Goal: Task Accomplishment & Management: Manage account settings

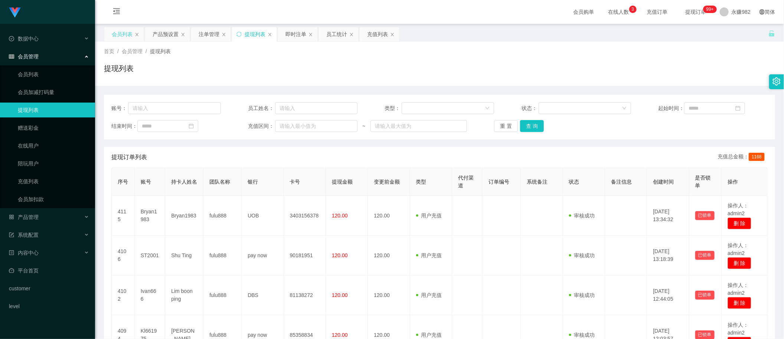
click at [115, 37] on div "会员列表" at bounding box center [122, 34] width 21 height 14
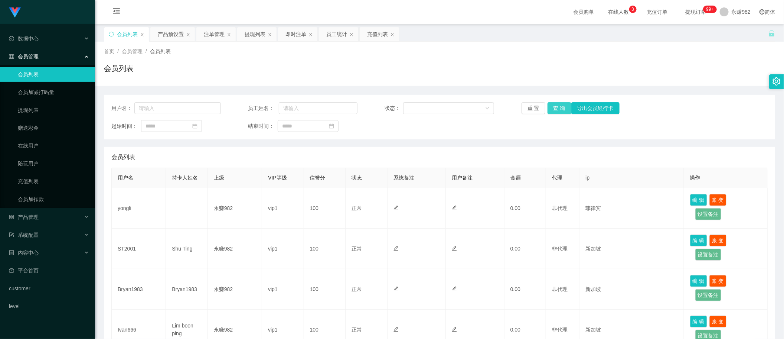
click at [561, 108] on button "查 询" at bounding box center [560, 108] width 24 height 12
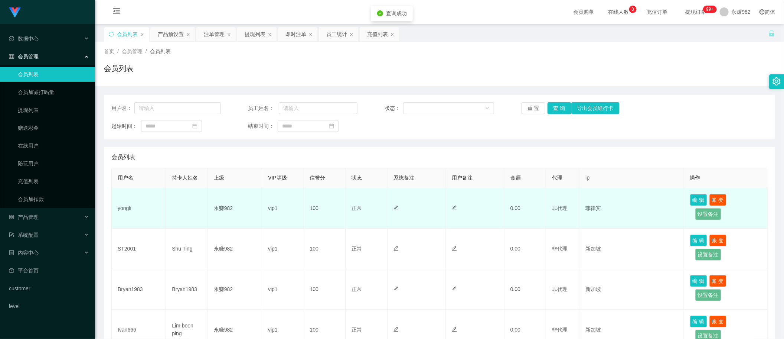
click at [124, 209] on td "yongli" at bounding box center [139, 208] width 54 height 40
copy td "yongli"
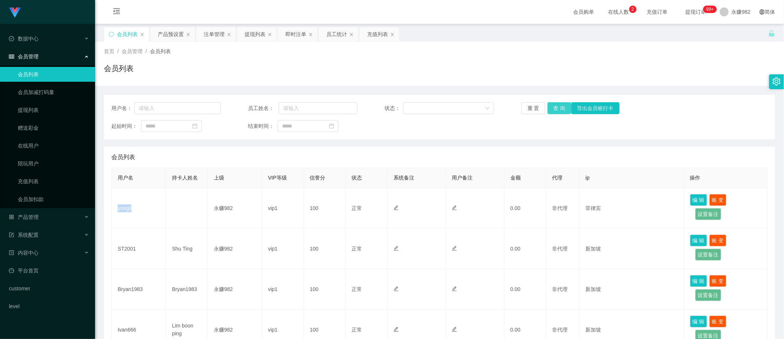
click at [548, 110] on button "查 询" at bounding box center [560, 108] width 24 height 12
click at [173, 36] on div "产品预设置" at bounding box center [171, 34] width 26 height 14
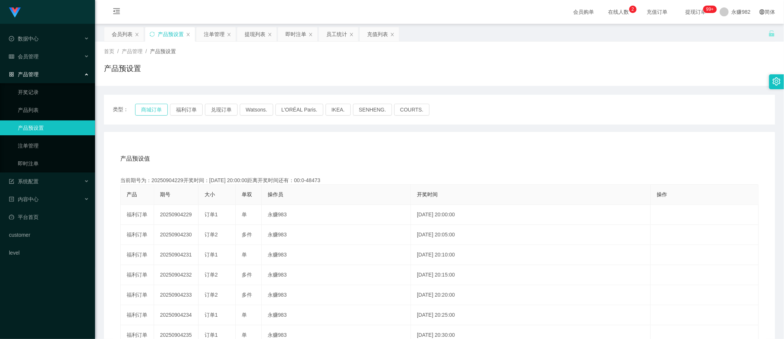
click at [155, 108] on button "商城订单" at bounding box center [151, 110] width 33 height 12
click at [149, 110] on button "商城订单" at bounding box center [151, 110] width 33 height 12
click at [152, 108] on button "商城订单" at bounding box center [151, 110] width 33 height 12
click at [211, 34] on div "注单管理" at bounding box center [214, 34] width 21 height 14
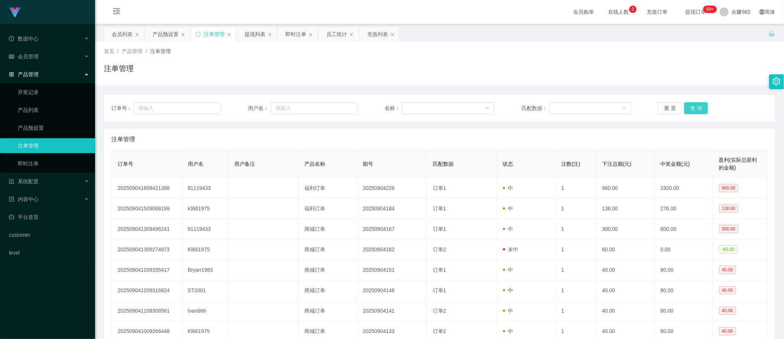
click at [694, 112] on button "查 询" at bounding box center [696, 108] width 24 height 12
click at [336, 150] on table "订单号 用户名 用户备注 产品名称 期号 匹配数据 状态 注数(注) 下注总额(元) 中奖金额(元) 盈利(实际总获利的金额) 202509041809421…" at bounding box center [439, 266] width 656 height 232
click at [691, 109] on button "查 询" at bounding box center [696, 108] width 24 height 12
click at [697, 106] on button "查 询" at bounding box center [696, 108] width 24 height 12
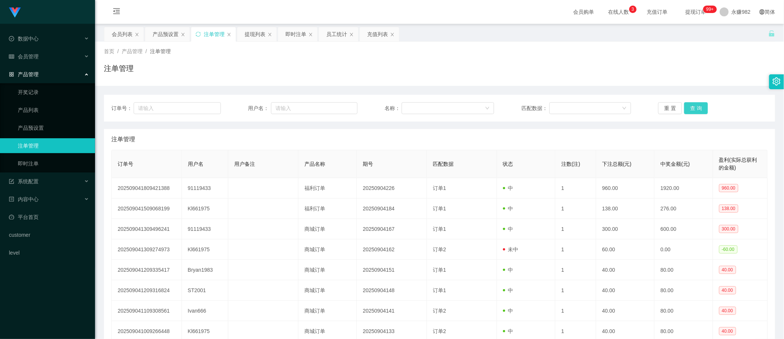
click at [697, 106] on button "查 询" at bounding box center [696, 108] width 24 height 12
click at [697, 106] on div "重 置 查 询" at bounding box center [713, 108] width 110 height 12
click at [697, 106] on button "查 询" at bounding box center [696, 108] width 24 height 12
click at [697, 106] on div "重 置 查 询" at bounding box center [713, 108] width 110 height 12
click at [697, 106] on button "查 询" at bounding box center [696, 108] width 24 height 12
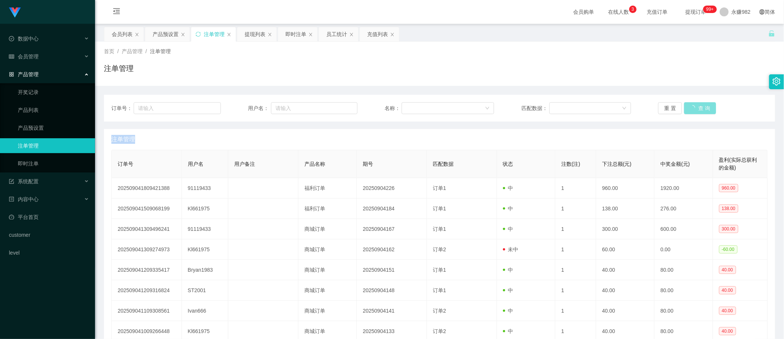
click at [697, 106] on div "重 置 查 询" at bounding box center [713, 108] width 110 height 12
click at [697, 106] on button "查 询" at bounding box center [696, 108] width 24 height 12
click at [697, 106] on div "重 置 查 询" at bounding box center [713, 108] width 110 height 12
click at [693, 108] on button "查 询" at bounding box center [696, 108] width 24 height 12
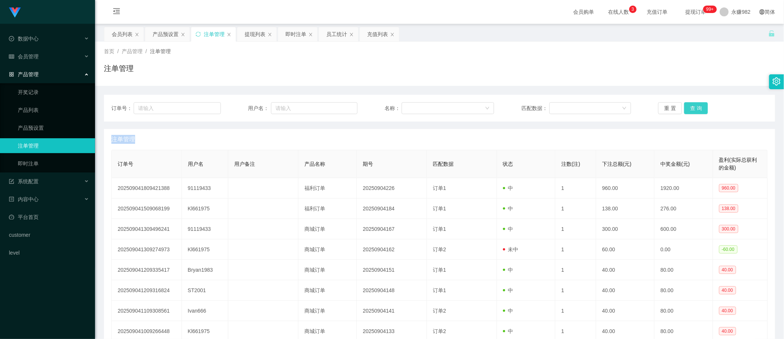
click at [693, 108] on button "查 询" at bounding box center [696, 108] width 24 height 12
click at [687, 110] on button "查 询" at bounding box center [696, 108] width 24 height 12
click at [692, 108] on button "查 询" at bounding box center [696, 108] width 24 height 12
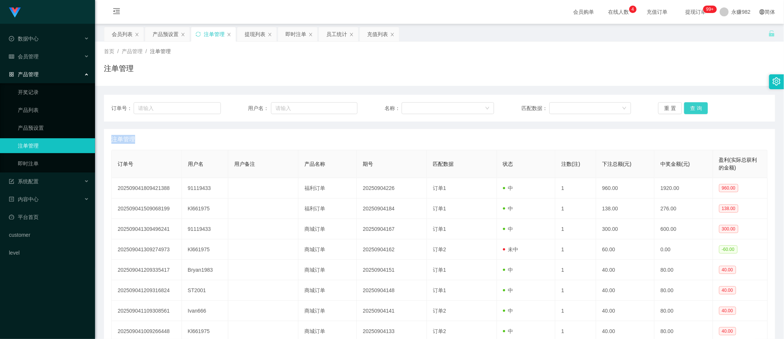
click at [692, 108] on button "查 询" at bounding box center [696, 108] width 24 height 12
click at [692, 108] on div "重 置 查 询" at bounding box center [713, 108] width 110 height 12
click at [692, 108] on button "查 询" at bounding box center [696, 108] width 24 height 12
click at [692, 108] on div "重 置 查 询" at bounding box center [713, 108] width 110 height 12
click at [692, 108] on button "查 询" at bounding box center [696, 108] width 24 height 12
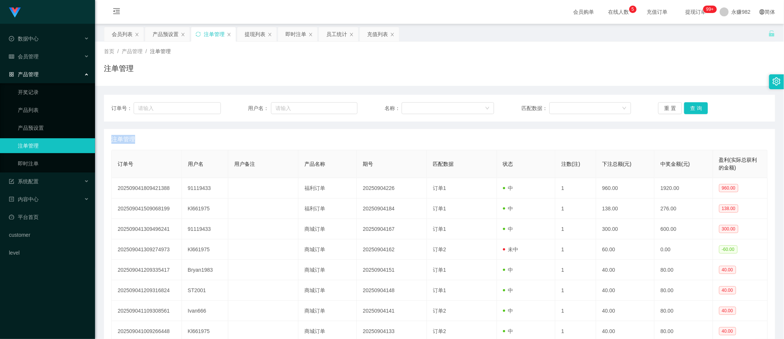
click at [473, 131] on div "注单管理" at bounding box center [439, 139] width 656 height 21
click at [699, 106] on button "查 询" at bounding box center [696, 108] width 24 height 12
click at [689, 108] on button "查 询" at bounding box center [696, 108] width 24 height 12
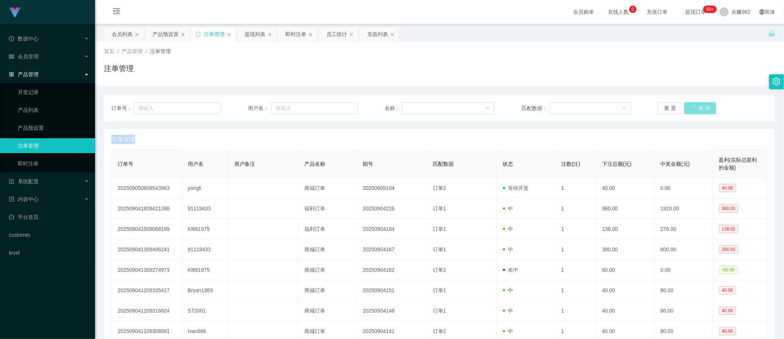
click at [689, 108] on button "查 询" at bounding box center [700, 108] width 32 height 12
click at [689, 108] on div "重 置 查 询" at bounding box center [713, 108] width 110 height 12
click at [689, 108] on button "查 询" at bounding box center [696, 108] width 24 height 12
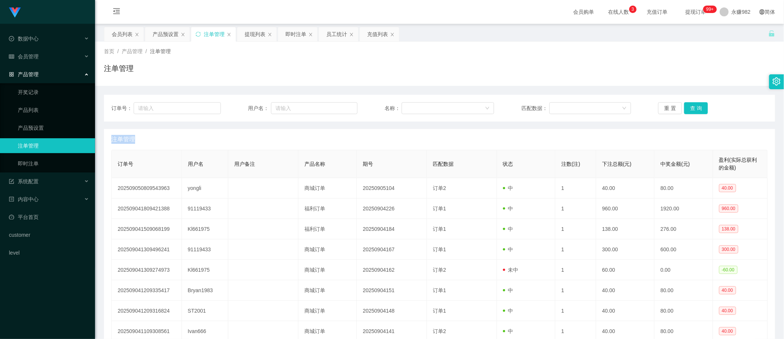
drag, startPoint x: 256, startPoint y: 34, endPoint x: 306, endPoint y: 43, distance: 50.1
click at [256, 34] on div "提现列表" at bounding box center [255, 34] width 21 height 14
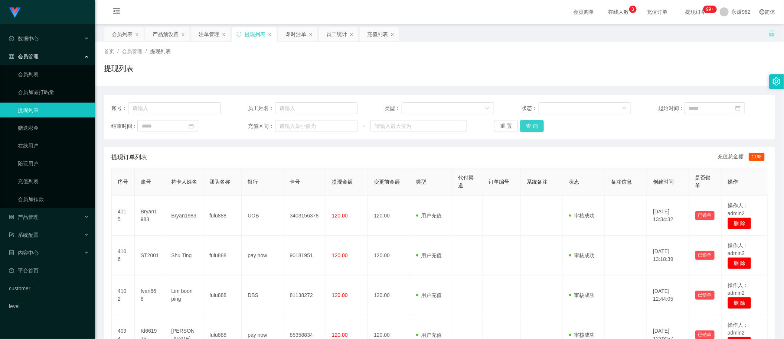
click at [527, 129] on button "查 询" at bounding box center [532, 126] width 24 height 12
click at [532, 127] on button "查 询" at bounding box center [532, 126] width 24 height 12
click at [112, 33] on div "会员列表" at bounding box center [122, 34] width 21 height 14
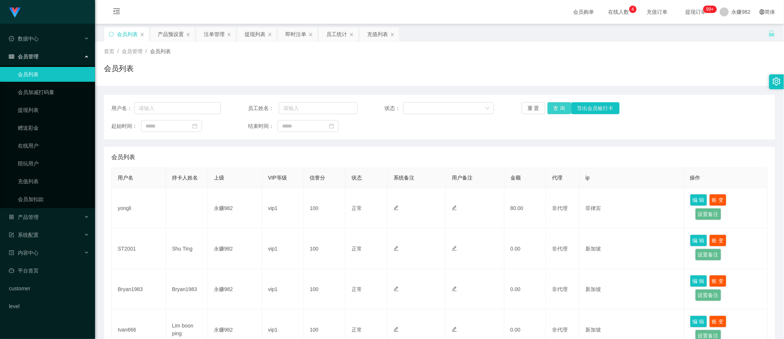
click at [561, 107] on button "查 询" at bounding box center [560, 108] width 24 height 12
click at [556, 107] on button "查 询" at bounding box center [560, 108] width 24 height 12
click at [372, 33] on div "充值列表" at bounding box center [377, 34] width 21 height 14
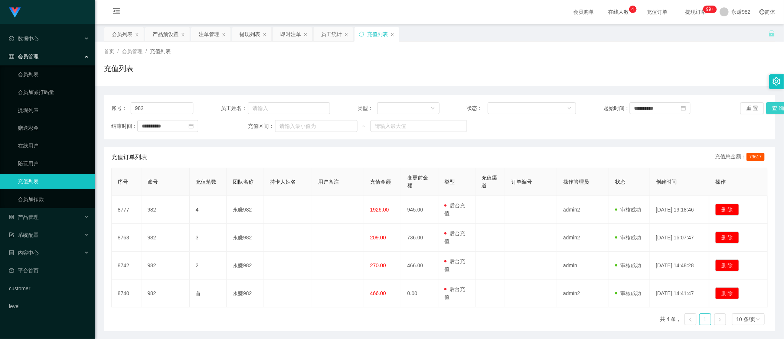
click at [769, 106] on button "查 询" at bounding box center [778, 108] width 24 height 12
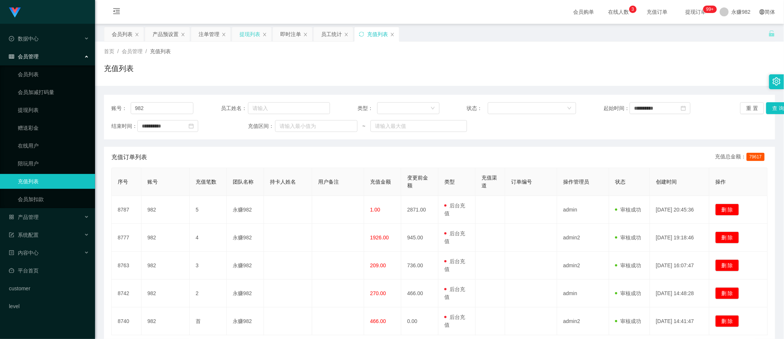
click at [251, 36] on div "提现列表" at bounding box center [250, 34] width 21 height 14
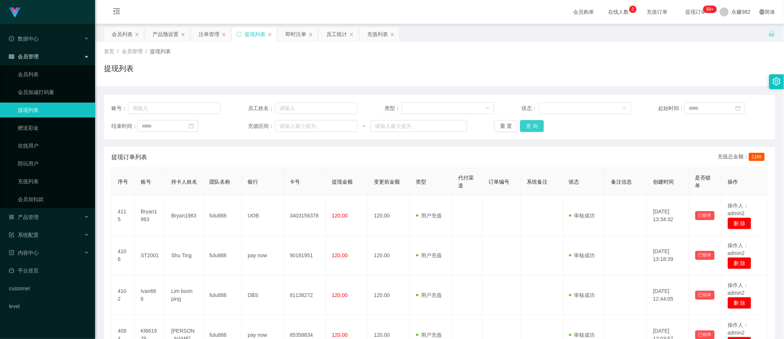
click at [526, 127] on button "查 询" at bounding box center [532, 126] width 24 height 12
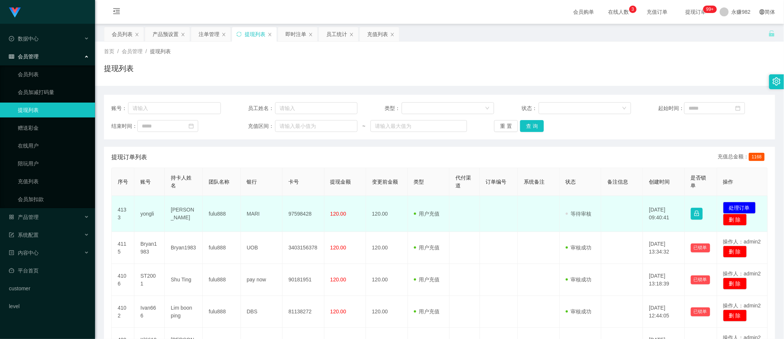
click at [144, 212] on td "yongli" at bounding box center [149, 214] width 30 height 36
copy td "yongli"
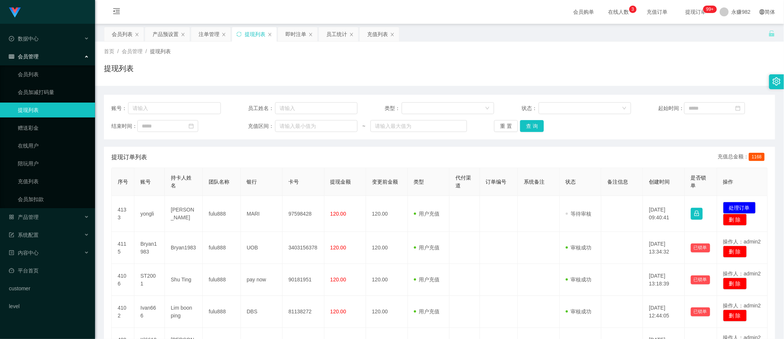
click at [386, 149] on div "提现订单列表 充值总金额： 1168" at bounding box center [439, 157] width 656 height 21
click at [537, 127] on button "查 询" at bounding box center [532, 126] width 24 height 12
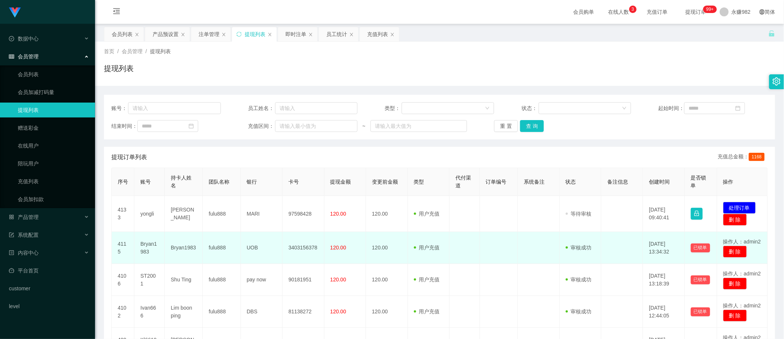
click at [459, 238] on td at bounding box center [465, 248] width 30 height 32
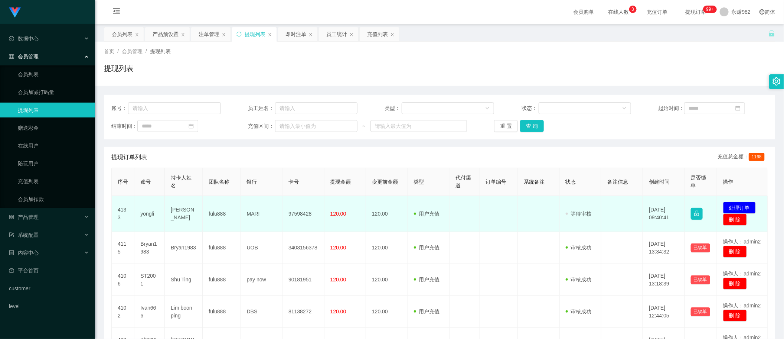
click at [151, 214] on td "yongli" at bounding box center [149, 214] width 30 height 36
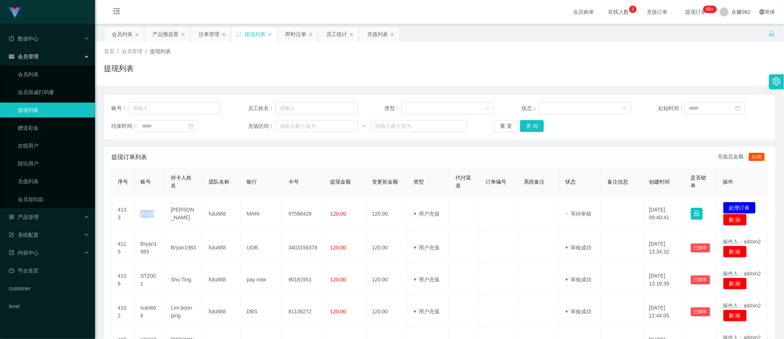
copy td "yongli"
